Goal: Find specific page/section: Find specific page/section

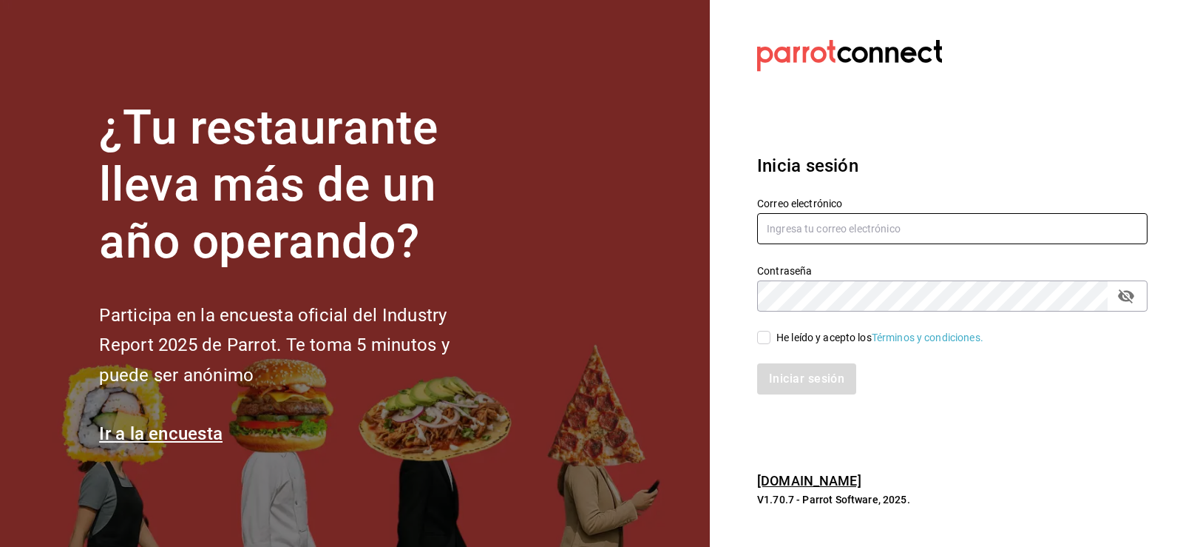
type input "[EMAIL_ADDRESS][DOMAIN_NAME]"
click at [762, 334] on input "He leído y acepto los Términos y condiciones." at bounding box center [763, 337] width 13 height 13
checkbox input "true"
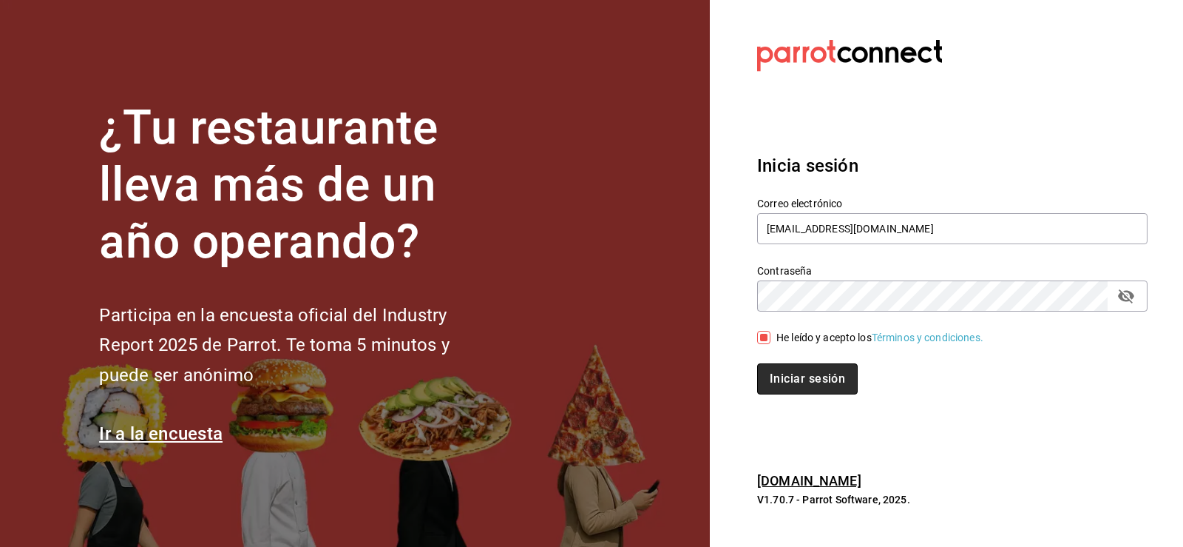
click at [791, 373] on button "Iniciar sesión" at bounding box center [807, 378] width 101 height 31
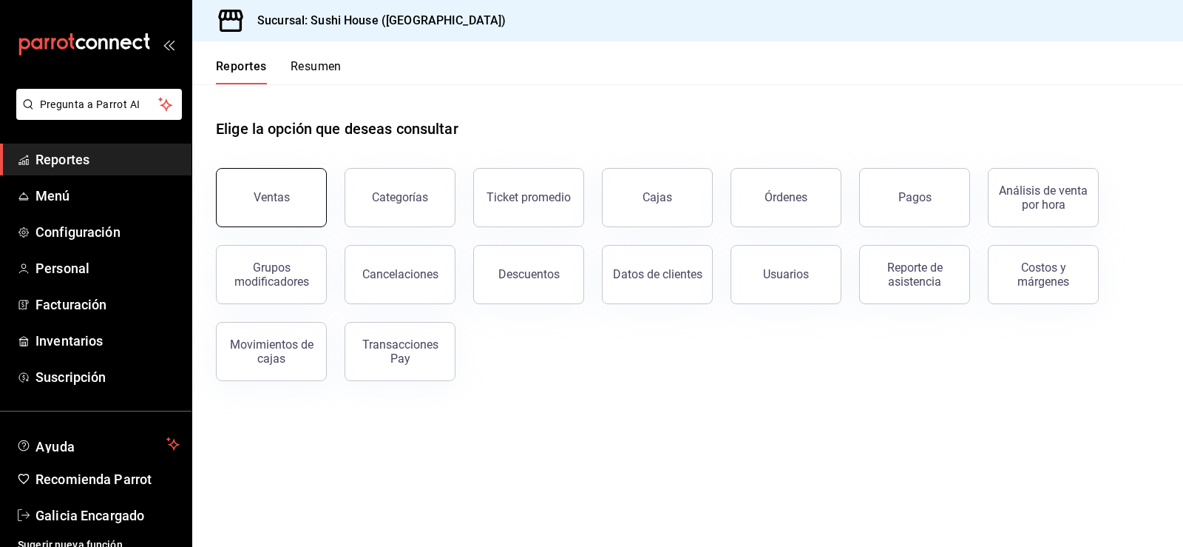
click at [260, 195] on div "Ventas" at bounding box center [272, 197] width 36 height 14
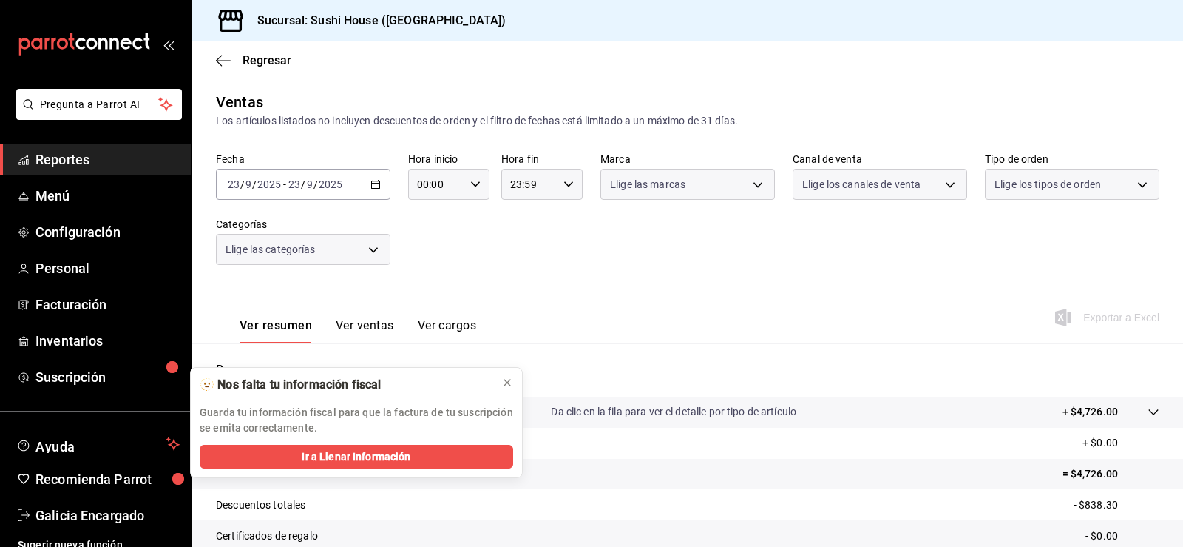
scroll to position [162, 0]
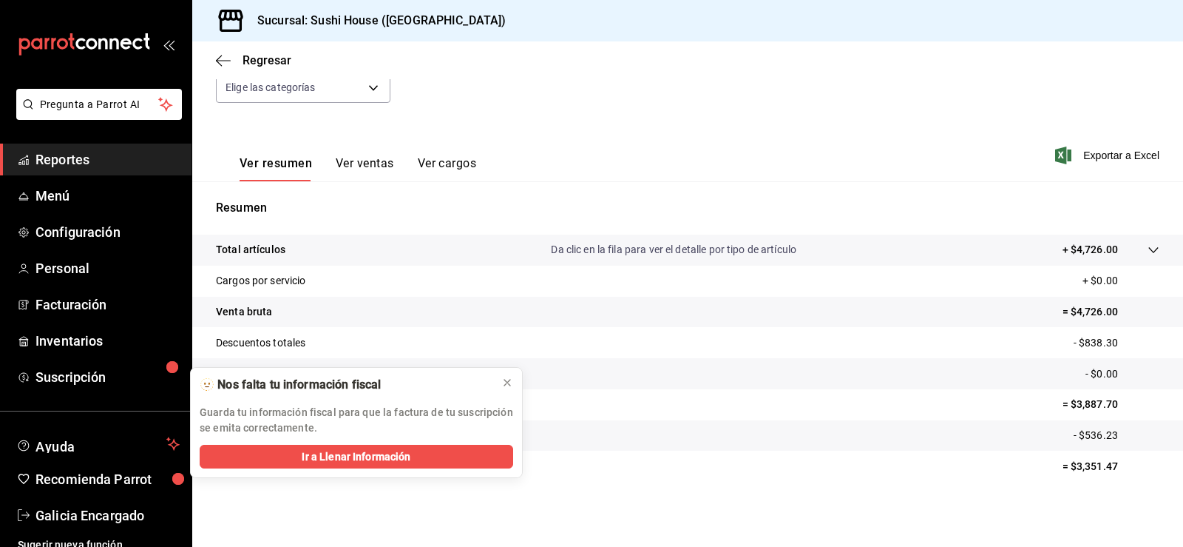
click at [124, 157] on span "Reportes" at bounding box center [108, 159] width 144 height 20
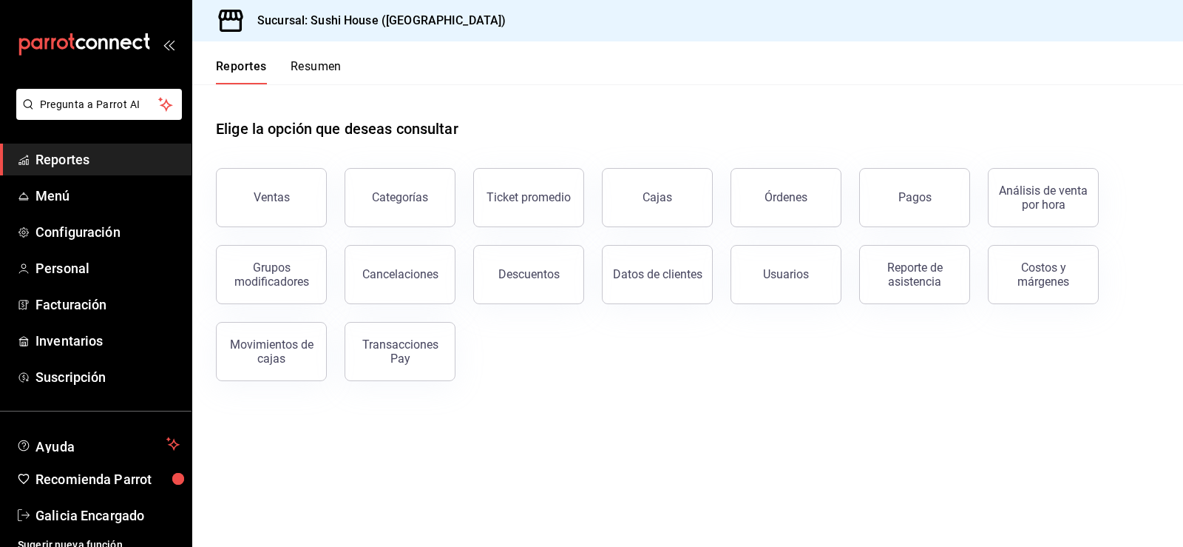
click at [319, 71] on button "Resumen" at bounding box center [316, 71] width 51 height 25
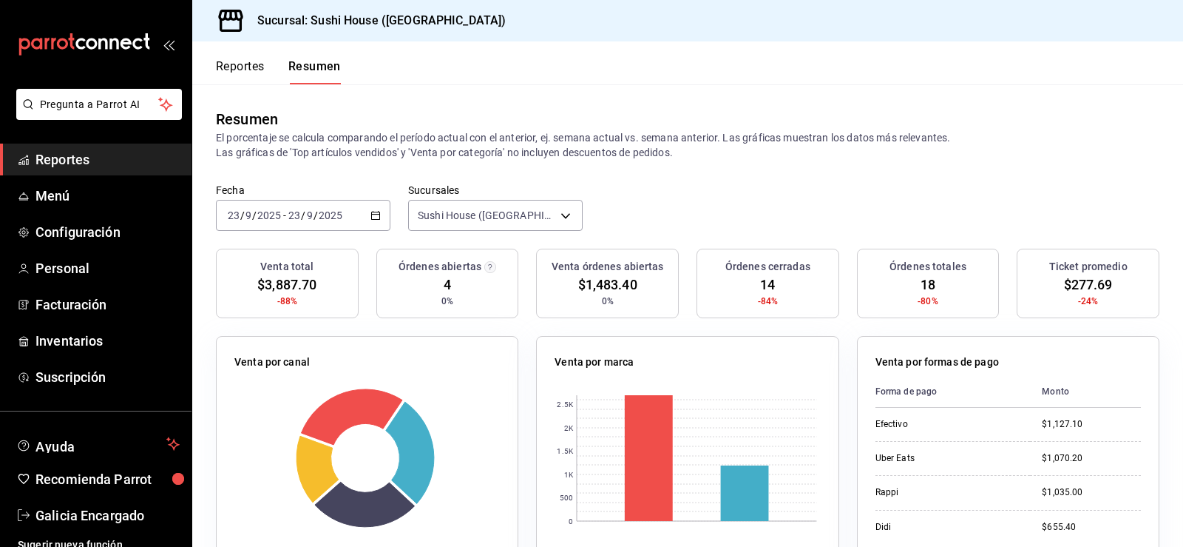
click at [72, 169] on link "Reportes" at bounding box center [96, 159] width 192 height 32
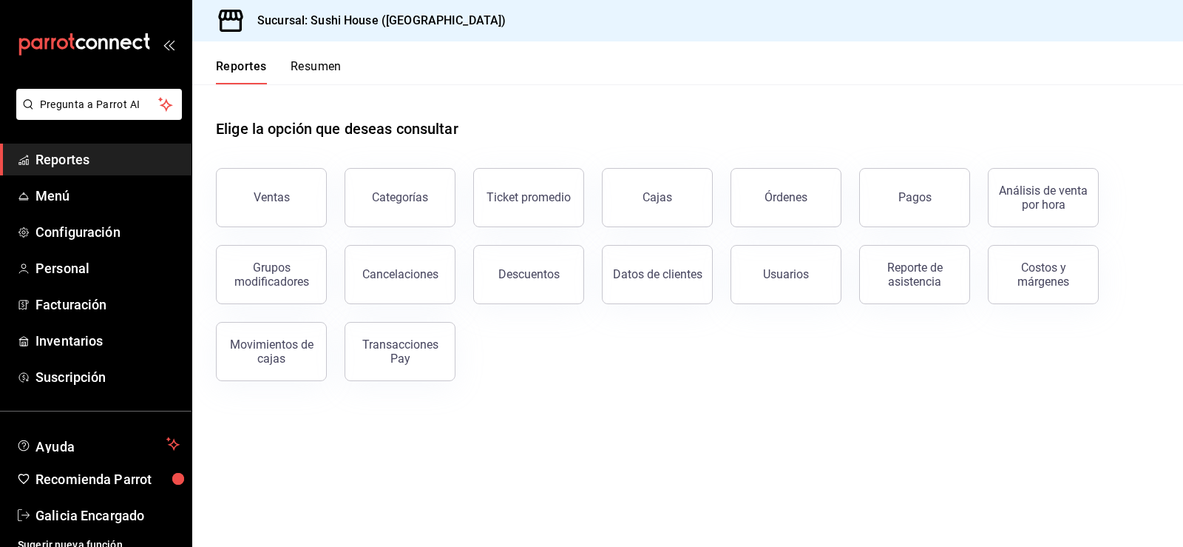
click at [72, 153] on span "Reportes" at bounding box center [108, 159] width 144 height 20
click at [283, 185] on button "Ventas" at bounding box center [271, 197] width 111 height 59
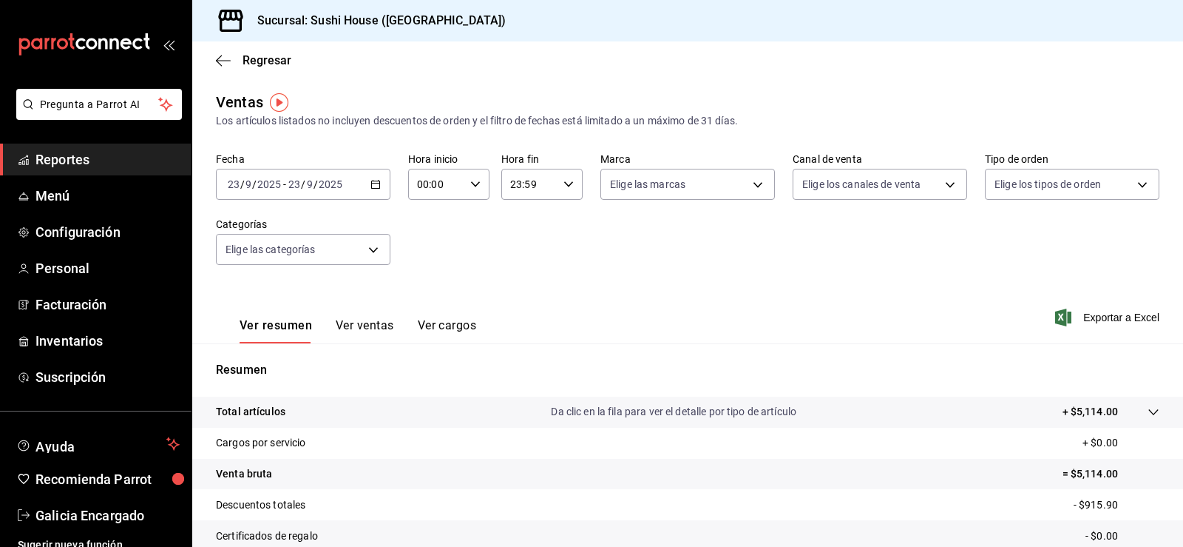
click at [61, 152] on span "Reportes" at bounding box center [108, 159] width 144 height 20
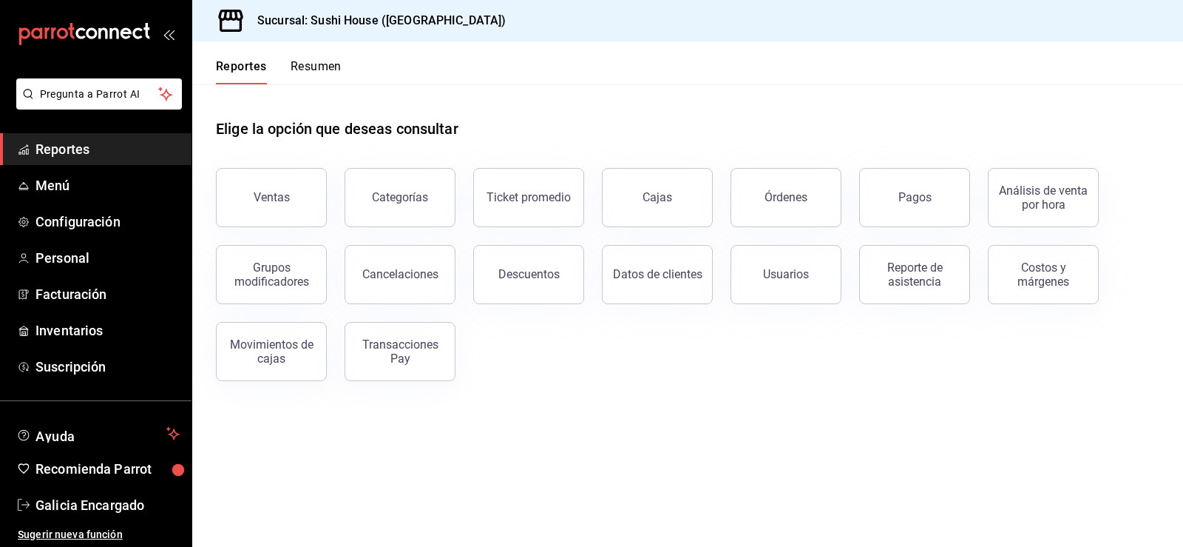
scroll to position [12, 0]
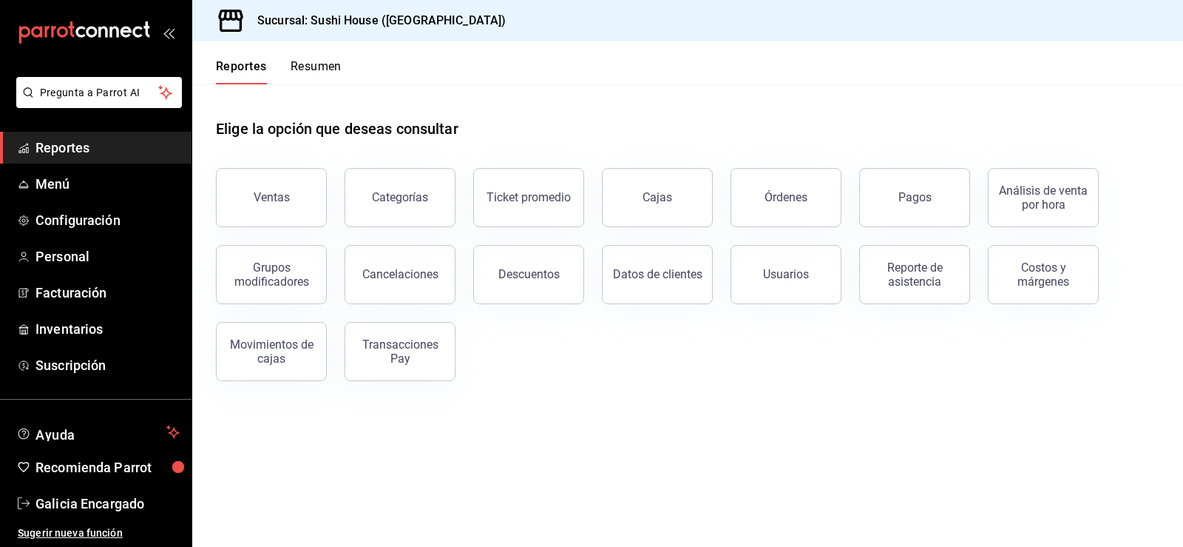
drag, startPoint x: 638, startPoint y: 30, endPoint x: 73, endPoint y: 137, distance: 574.3
click at [73, 138] on span "Reportes" at bounding box center [108, 148] width 144 height 20
click at [81, 146] on span "Reportes" at bounding box center [108, 148] width 144 height 20
click at [295, 211] on button "Ventas" at bounding box center [271, 197] width 111 height 59
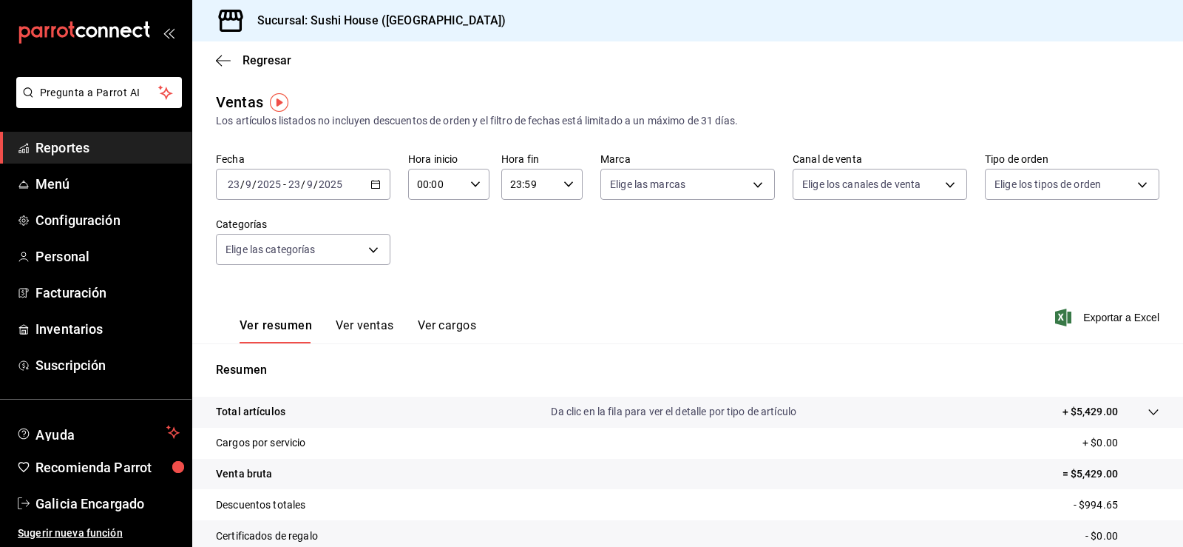
click at [73, 150] on span "Reportes" at bounding box center [108, 148] width 144 height 20
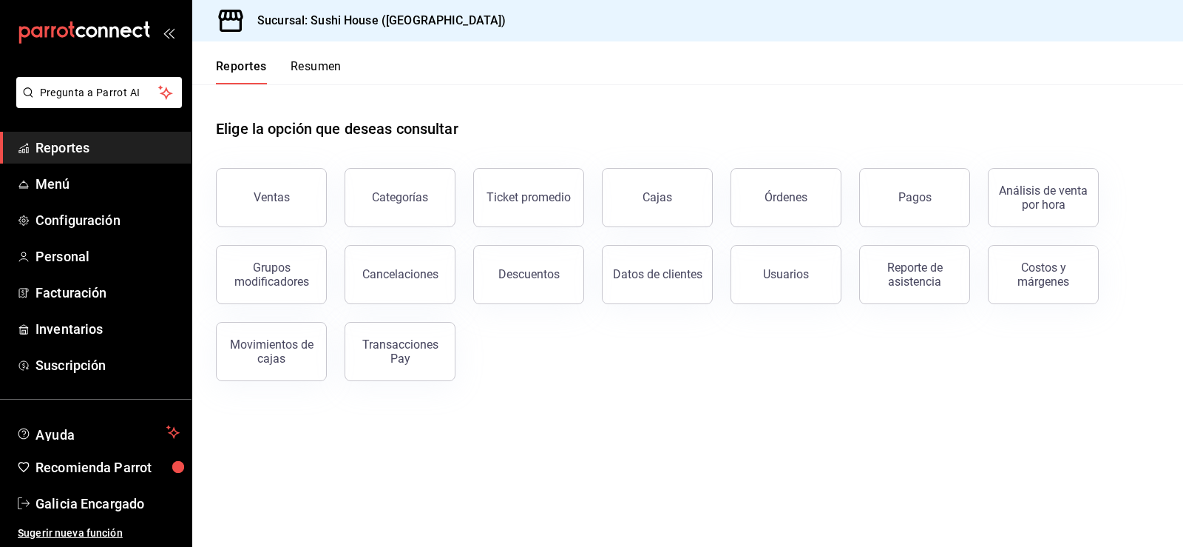
click at [322, 66] on button "Resumen" at bounding box center [316, 71] width 51 height 25
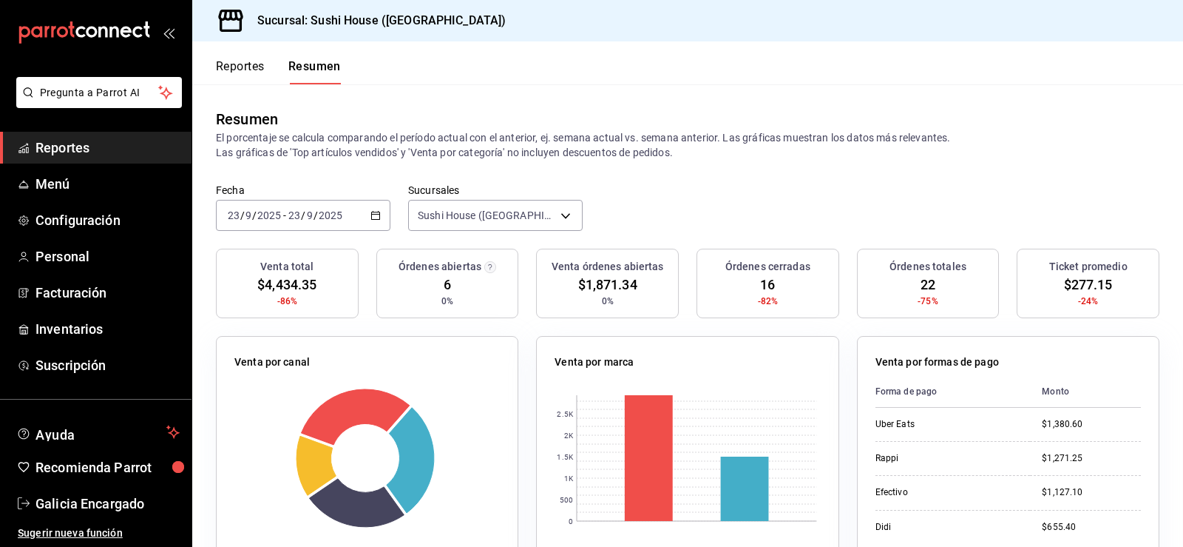
click at [101, 149] on span "Reportes" at bounding box center [108, 148] width 144 height 20
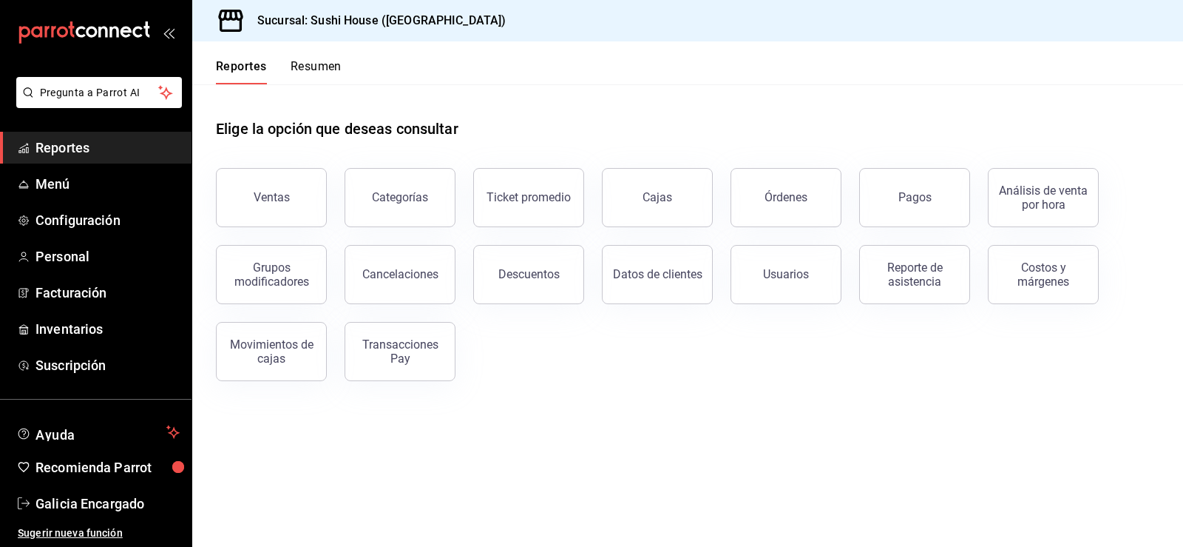
click at [310, 60] on button "Resumen" at bounding box center [316, 71] width 51 height 25
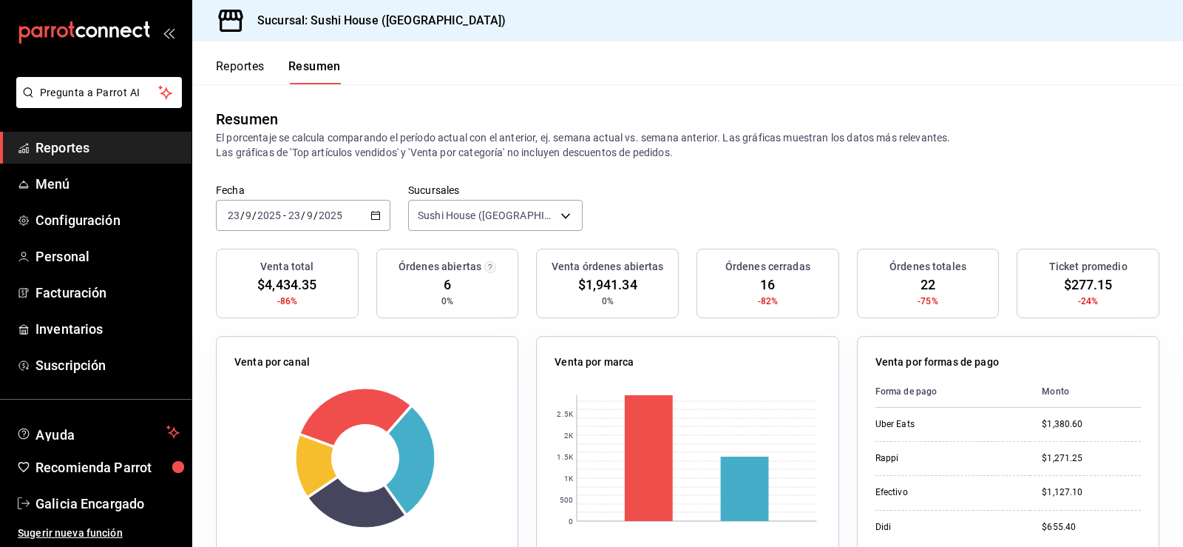
click at [101, 153] on span "Reportes" at bounding box center [108, 148] width 144 height 20
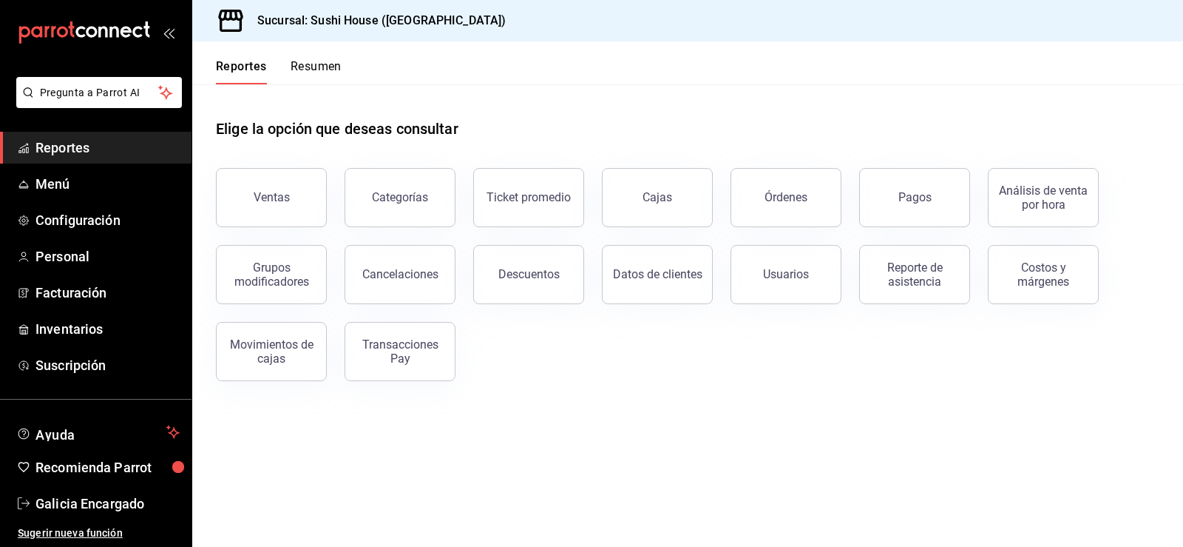
click at [94, 141] on span "Reportes" at bounding box center [108, 148] width 144 height 20
click at [316, 67] on button "Resumen" at bounding box center [316, 71] width 51 height 25
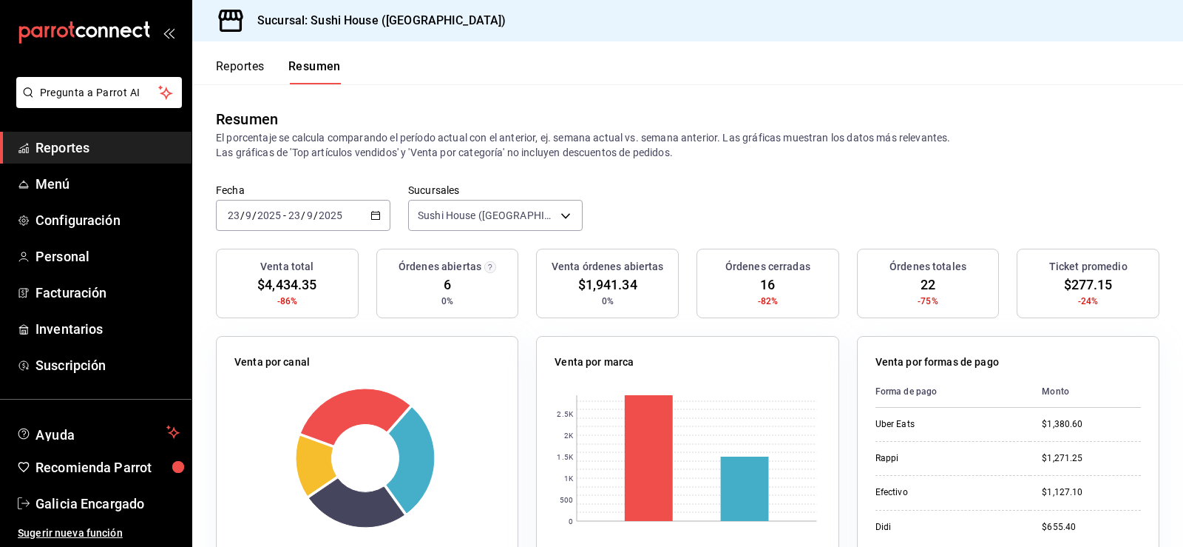
click at [98, 151] on span "Reportes" at bounding box center [108, 148] width 144 height 20
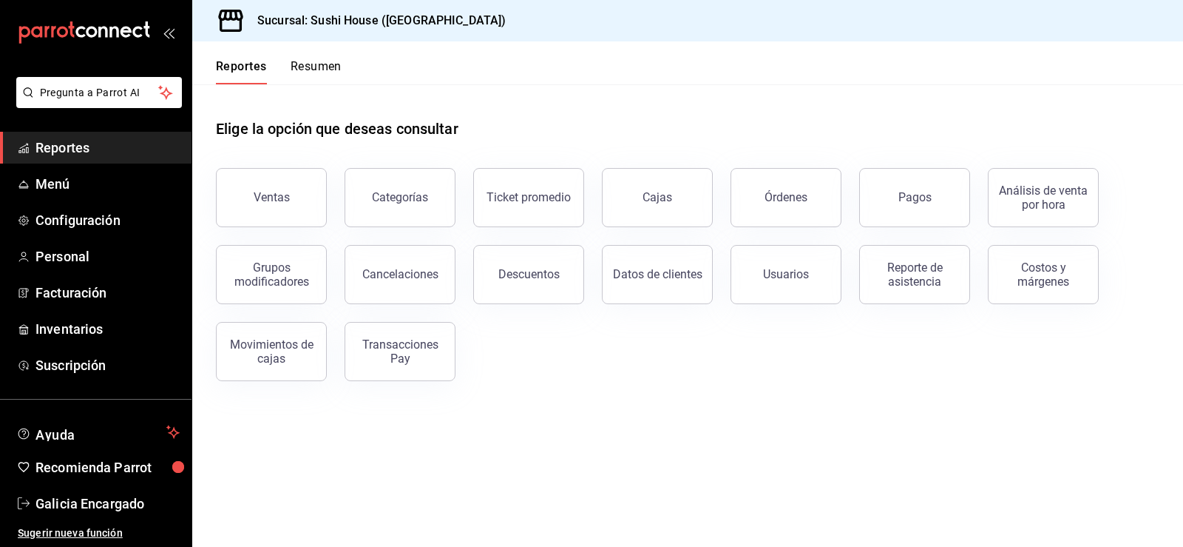
click at [319, 72] on button "Resumen" at bounding box center [316, 71] width 51 height 25
